Goal: Information Seeking & Learning: Learn about a topic

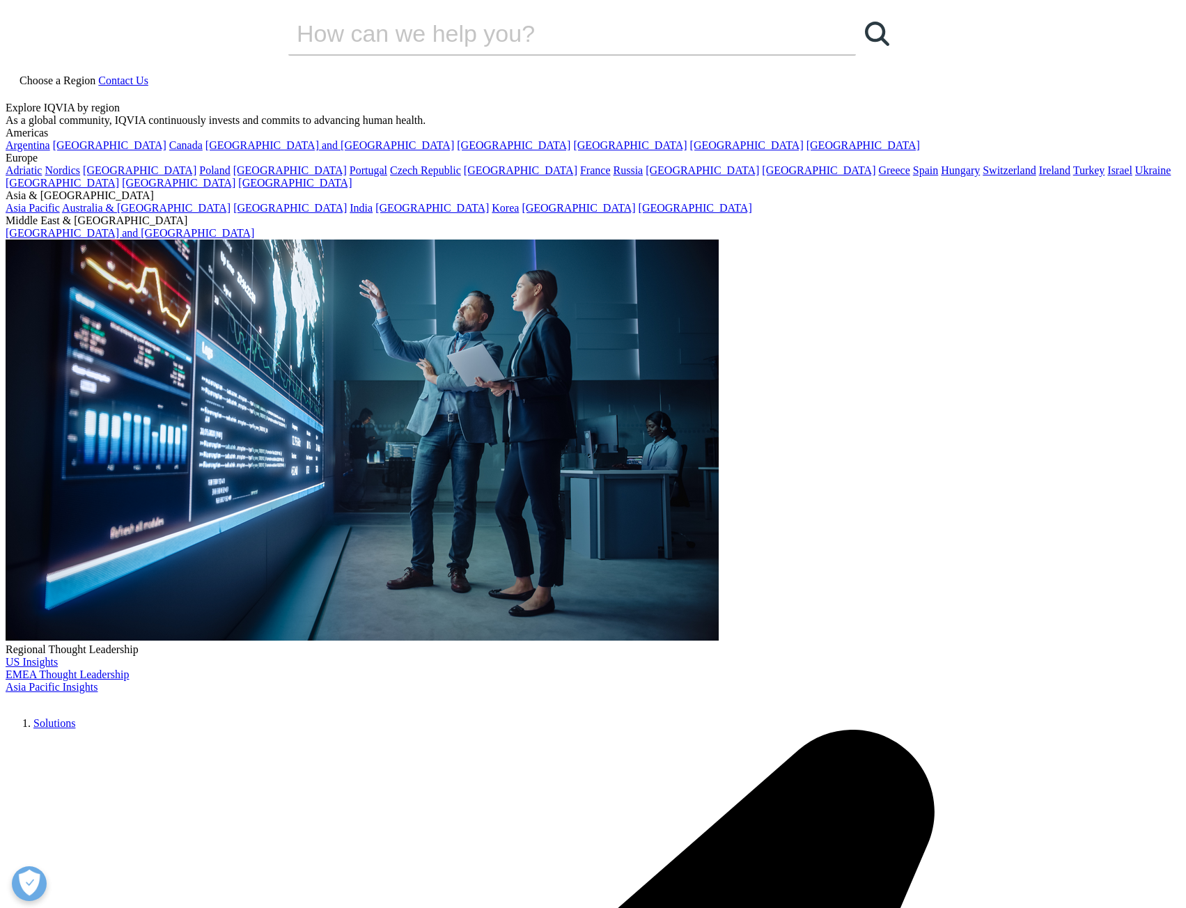
click at [75, 717] on link "Solutions" at bounding box center [54, 723] width 42 height 12
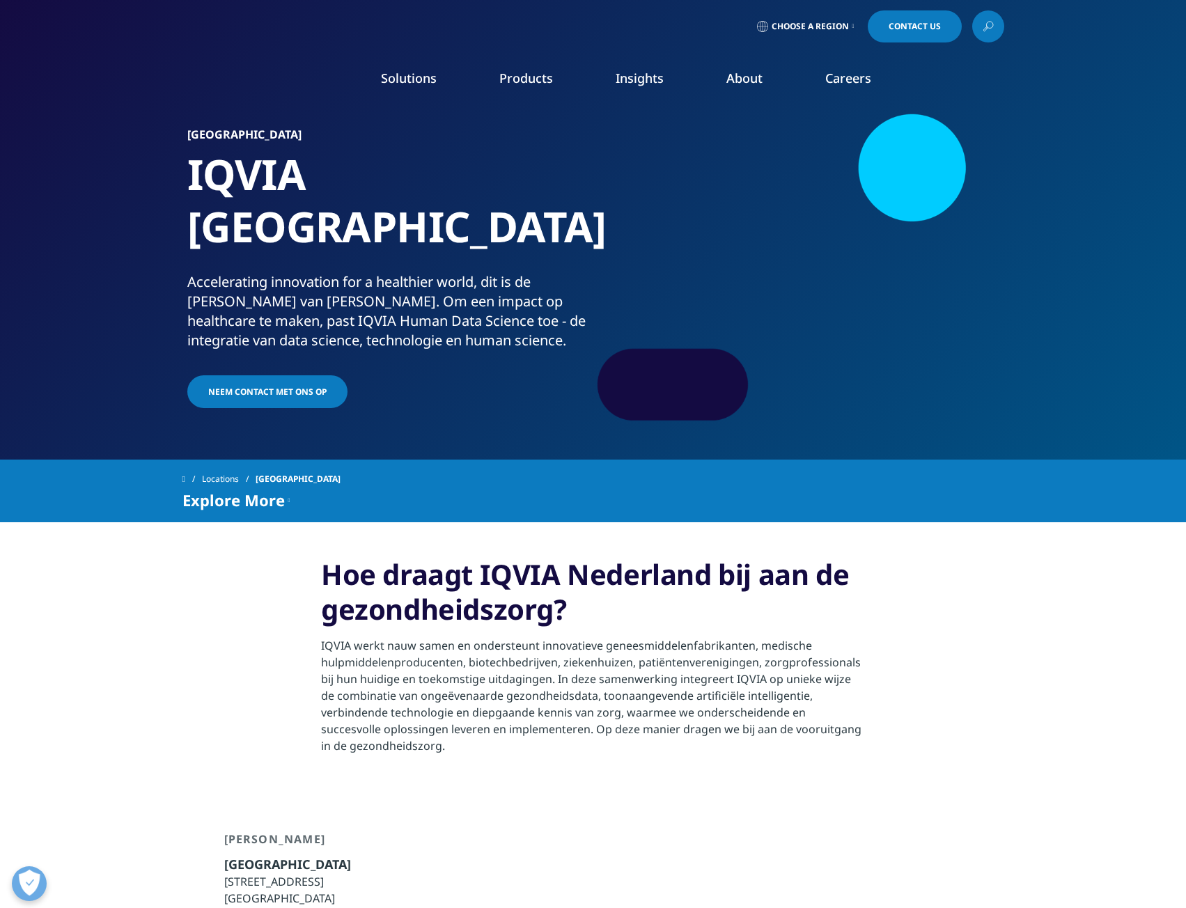
click at [658, 271] on link "COVID-19 Resources" at bounding box center [764, 266] width 282 height 15
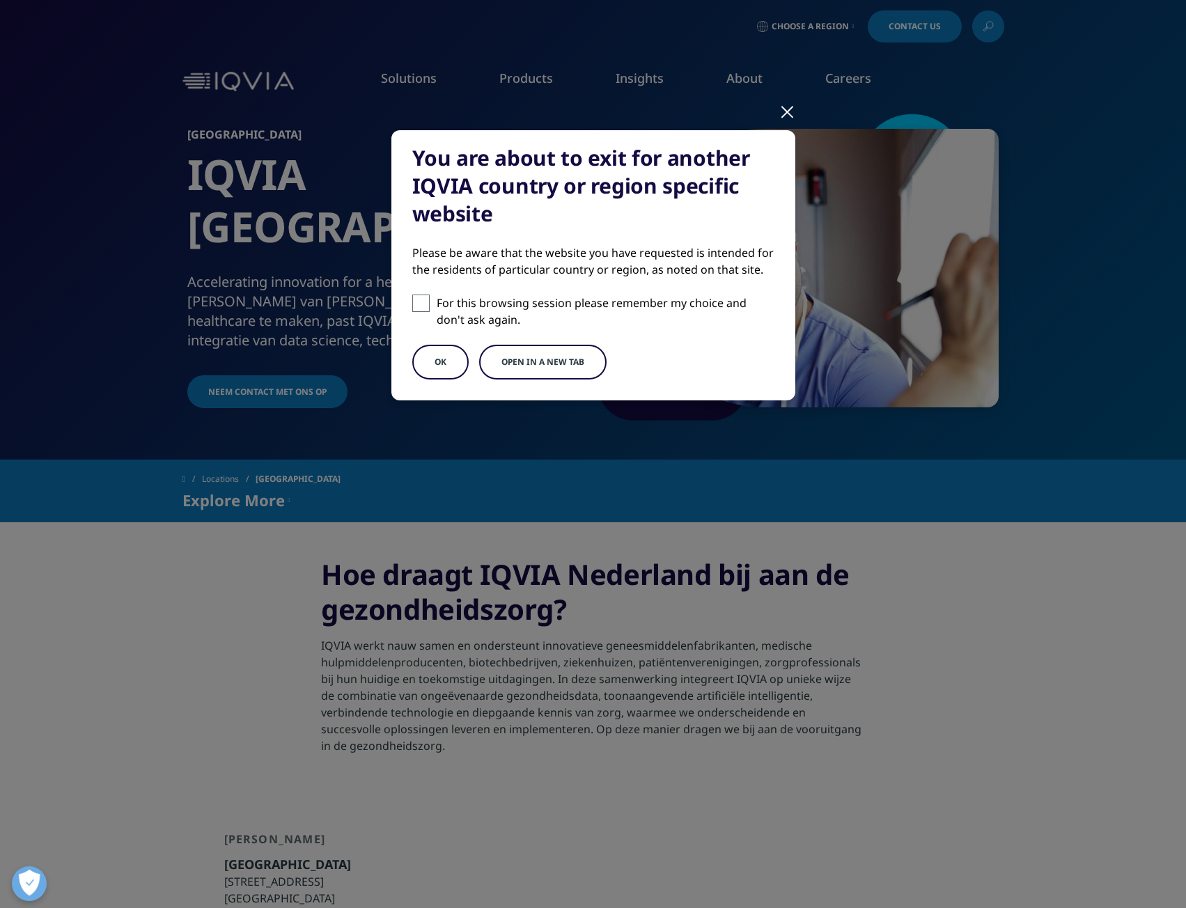
click at [785, 111] on div at bounding box center [787, 111] width 16 height 38
